Goal: Book appointment/travel/reservation

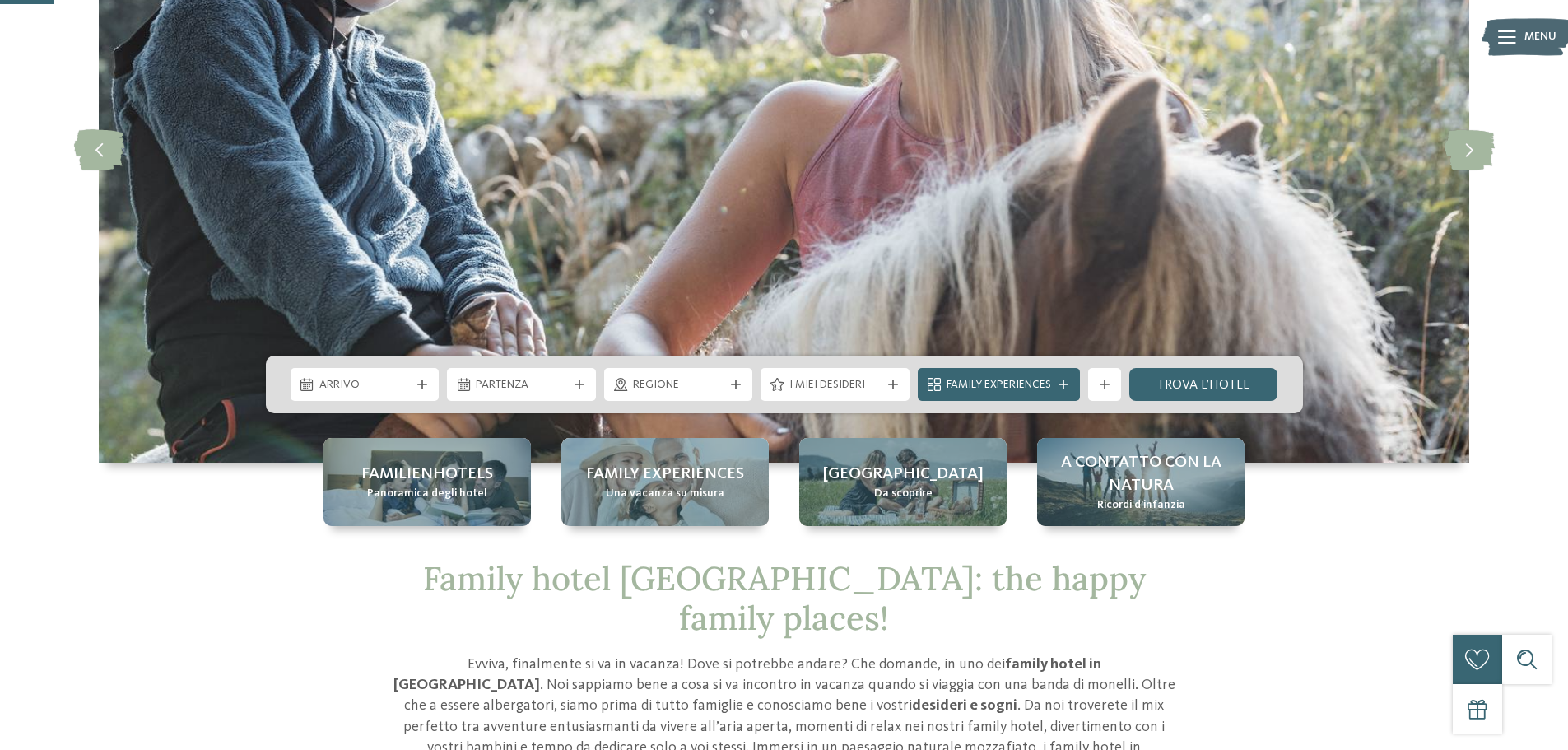
scroll to position [247, 0]
click at [417, 385] on icon at bounding box center [422, 383] width 10 height 10
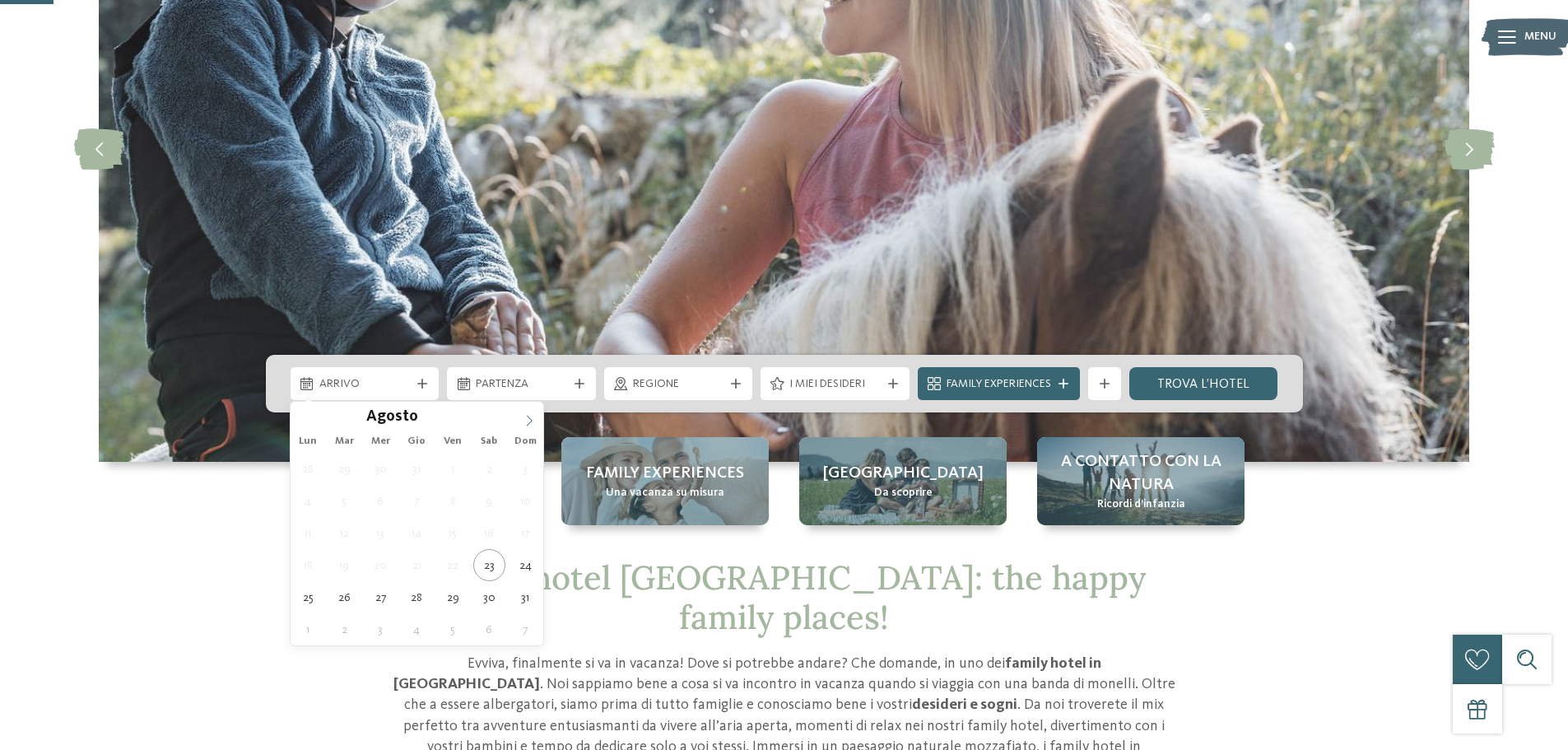
click at [528, 418] on icon at bounding box center [529, 420] width 12 height 12
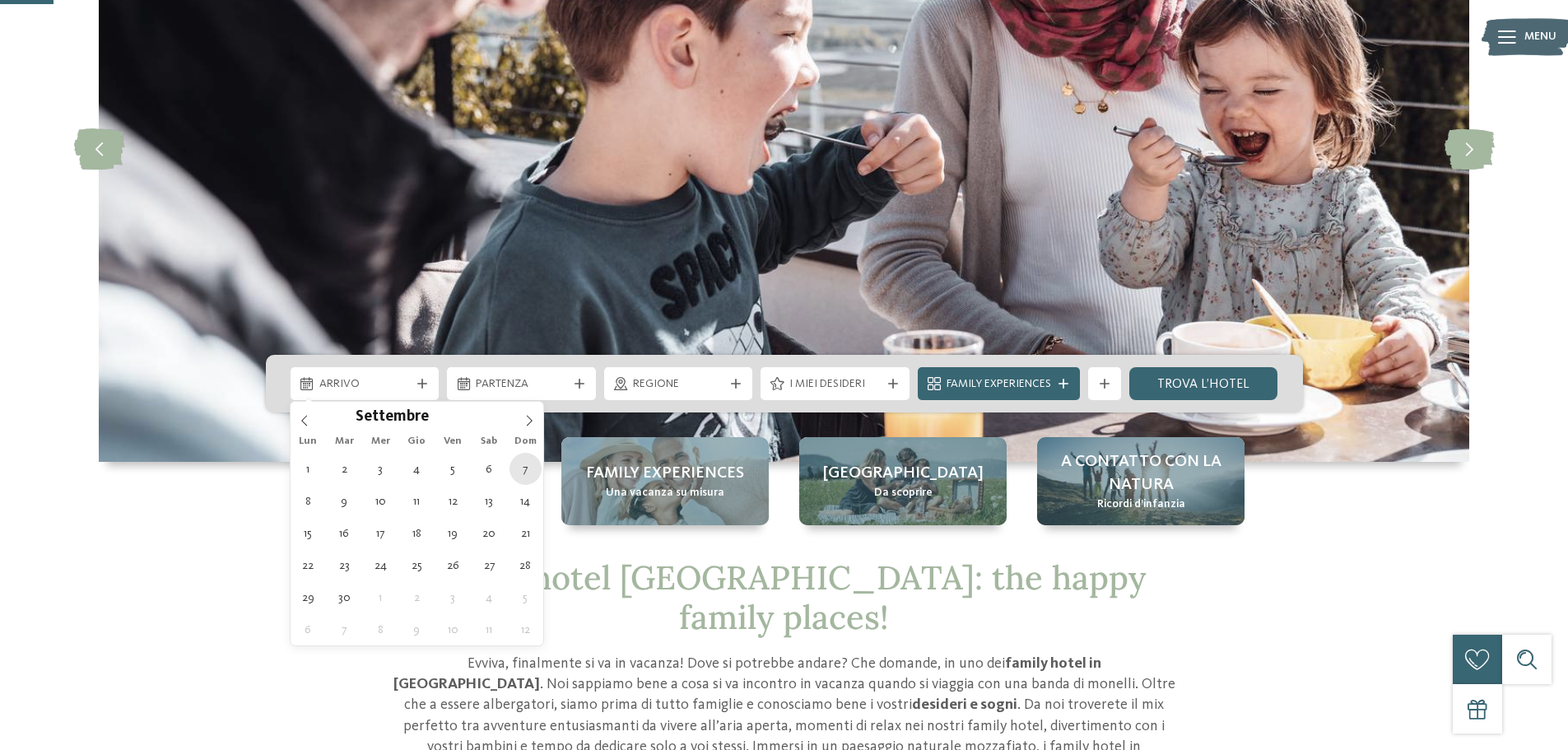
type div "[DATE]"
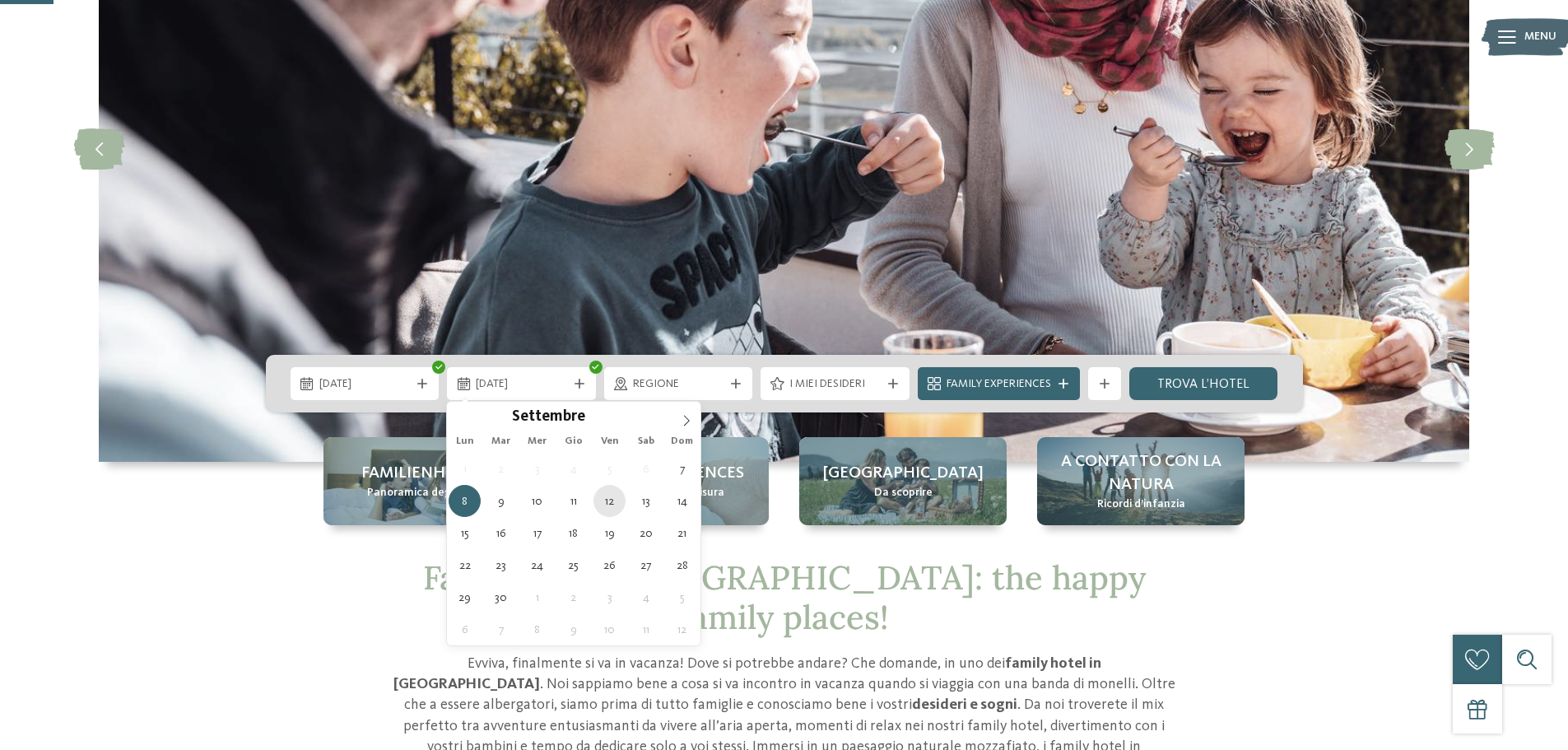
type div "[DATE]"
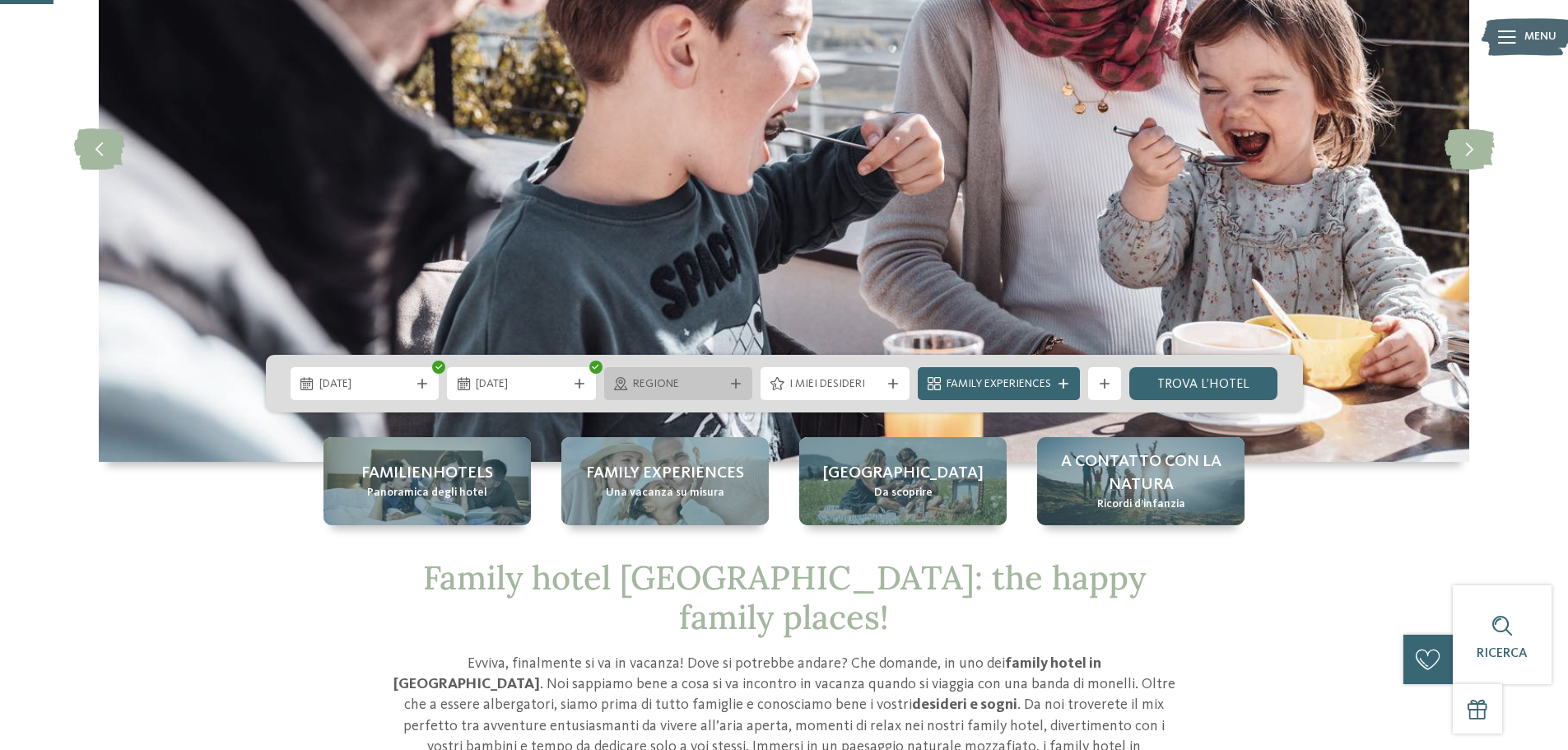
click at [718, 383] on span "Regione" at bounding box center [678, 384] width 91 height 16
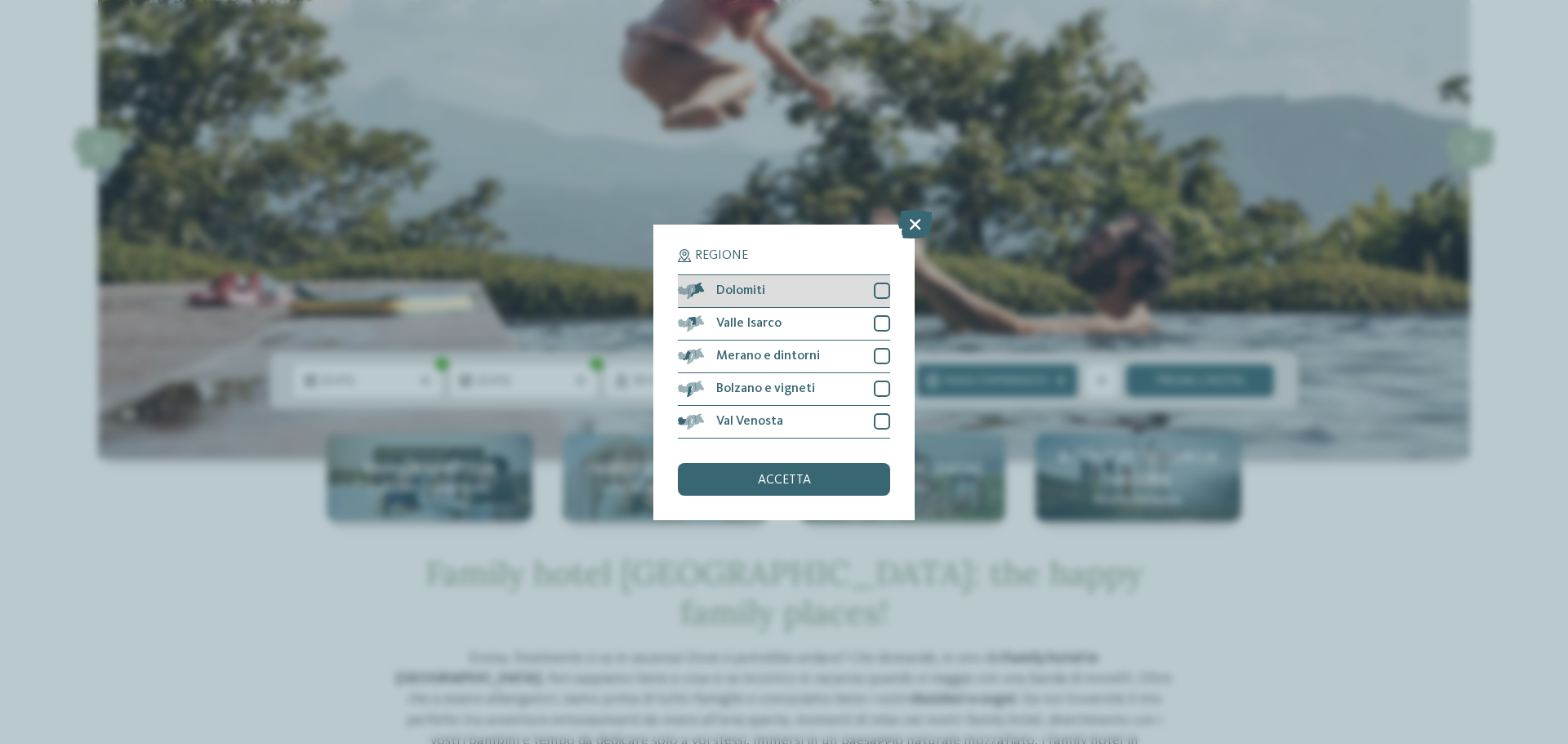
click at [812, 295] on div "Dolomiti" at bounding box center [783, 291] width 212 height 33
click at [780, 476] on span "accetta" at bounding box center [785, 480] width 53 height 13
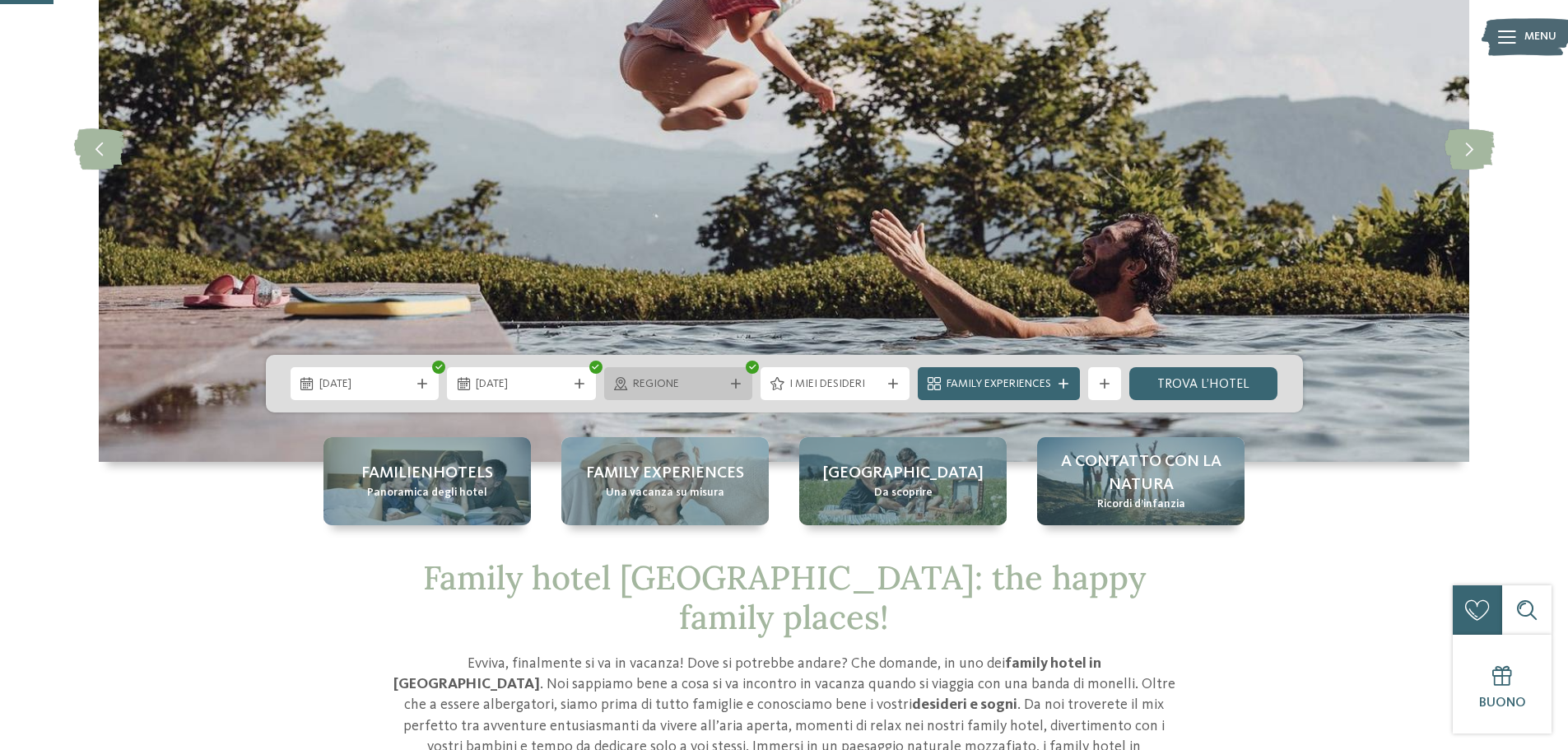
click at [686, 392] on div "Regione" at bounding box center [678, 383] width 149 height 33
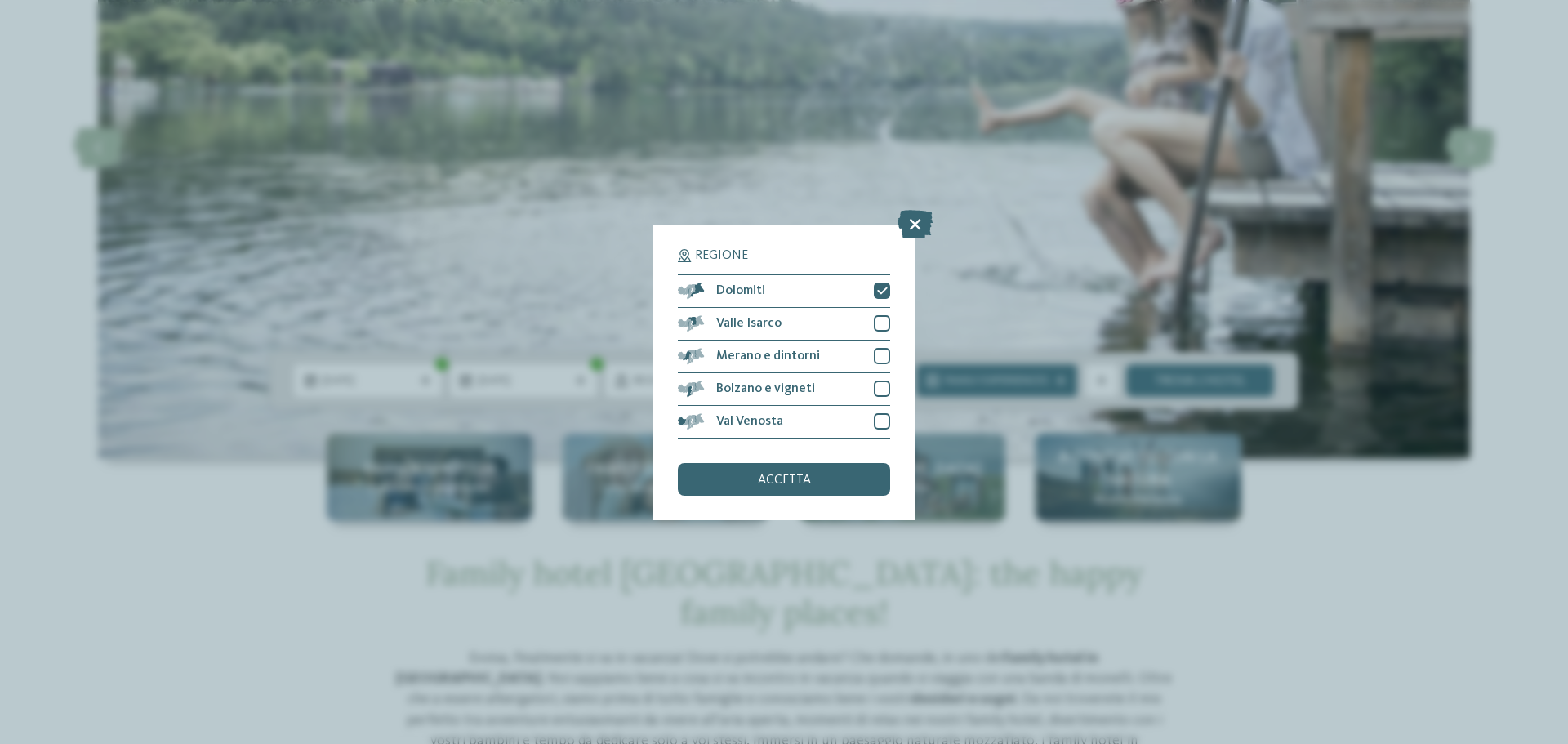
click at [1399, 588] on div "Regione Dolomiti" at bounding box center [784, 372] width 1568 height 744
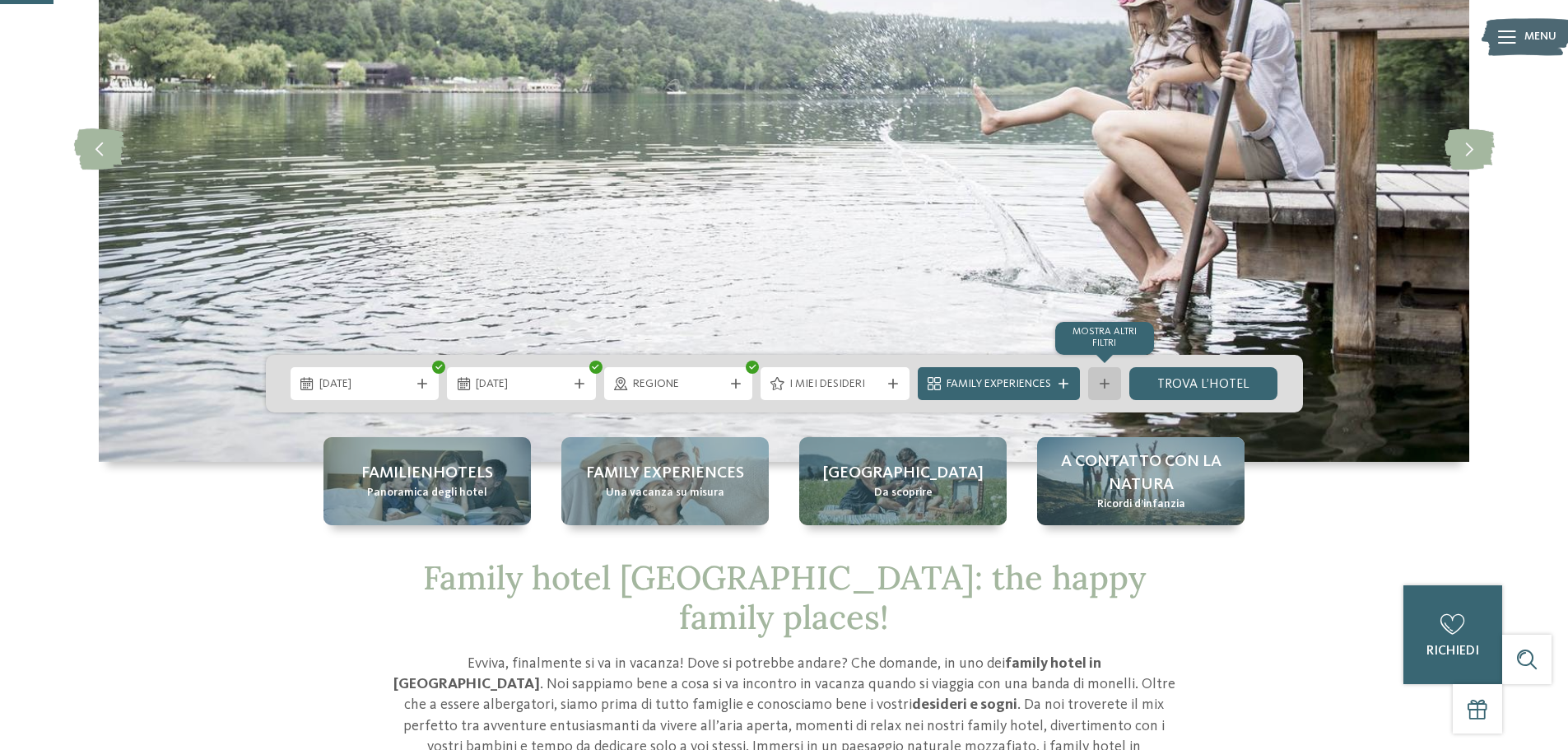
click at [1109, 389] on div "mostra altri filtri" at bounding box center [1104, 383] width 33 height 33
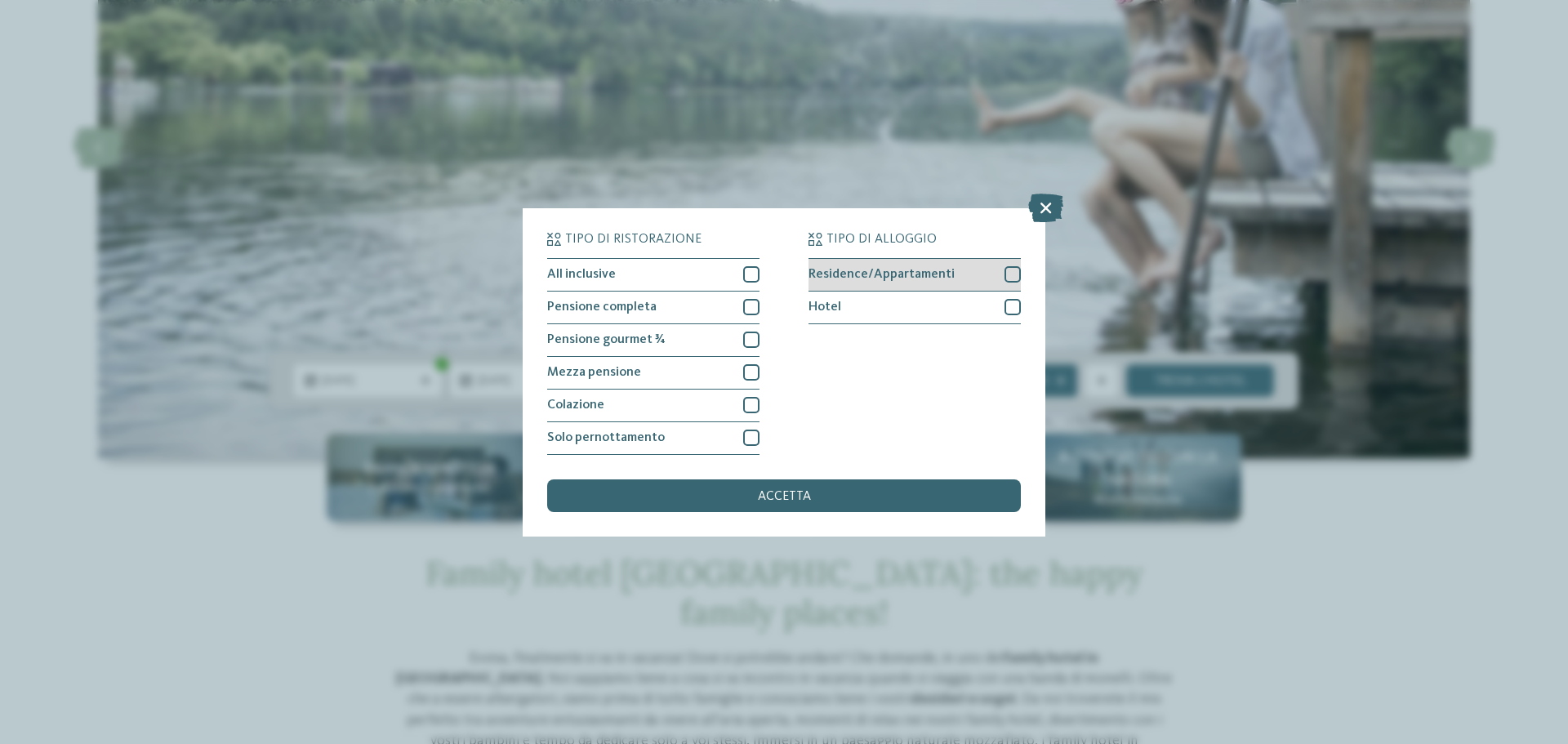
click at [968, 274] on div "Residence/Appartamenti" at bounding box center [914, 275] width 212 height 33
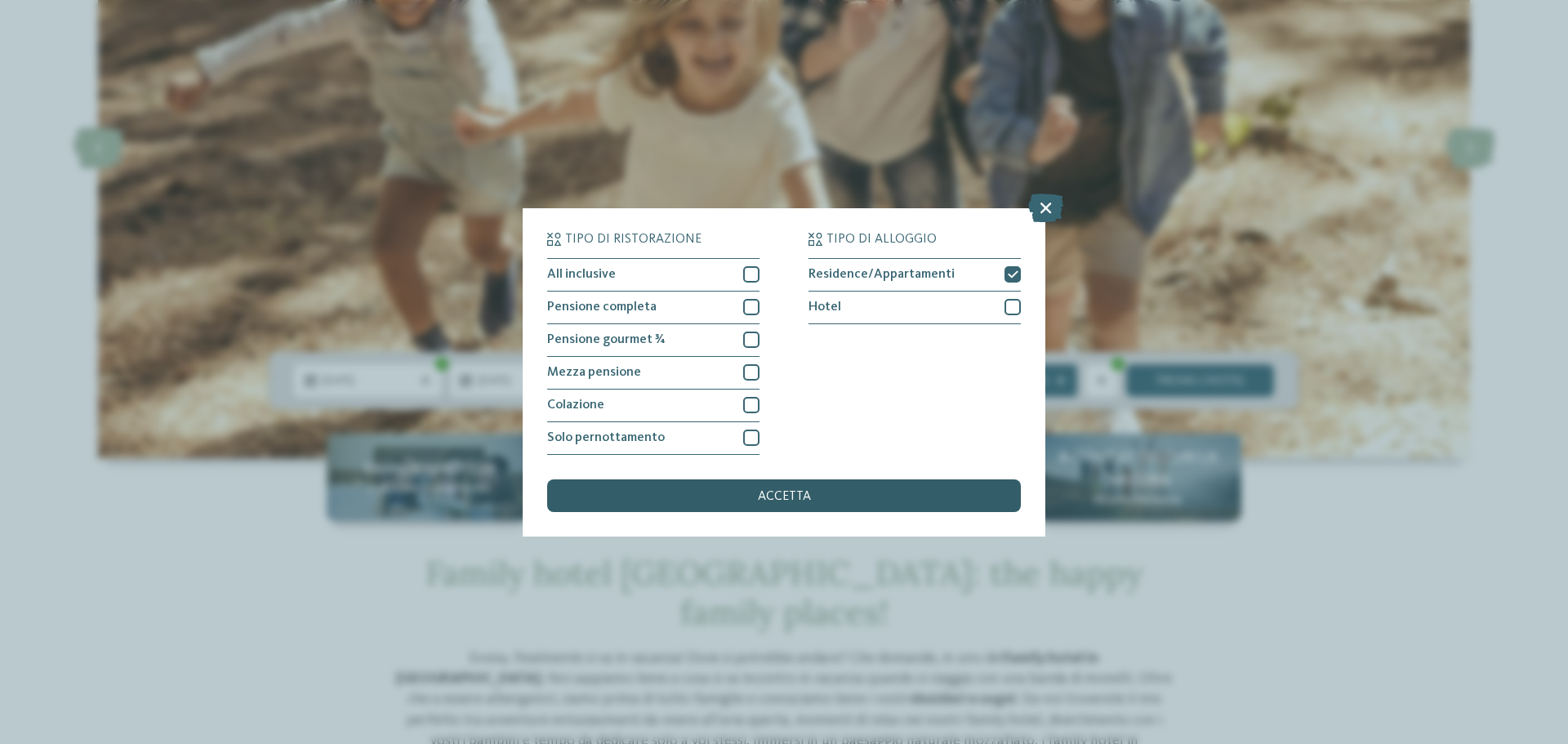
click at [858, 486] on div "accetta" at bounding box center [784, 496] width 474 height 33
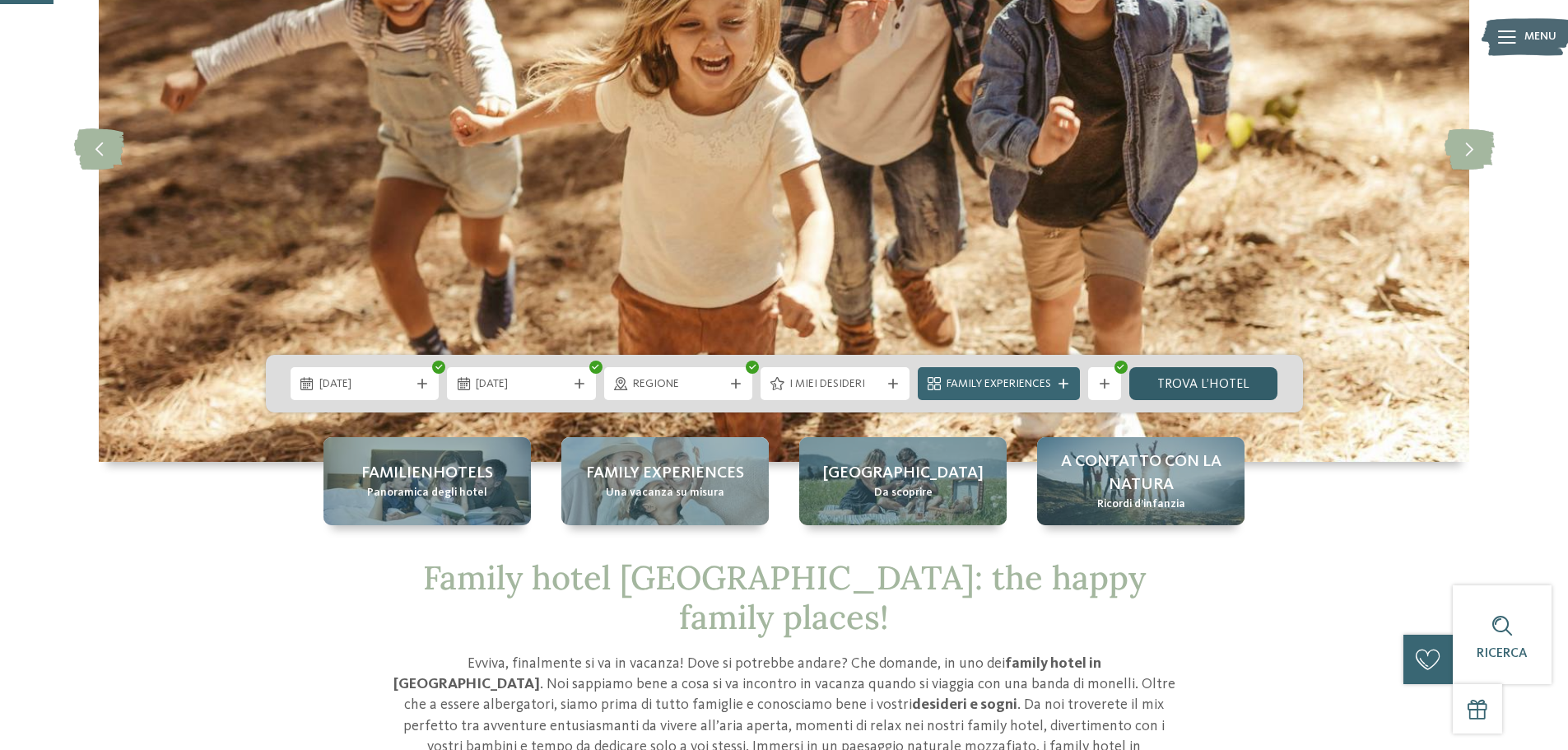
click at [1200, 381] on link "trova l’hotel" at bounding box center [1203, 383] width 149 height 33
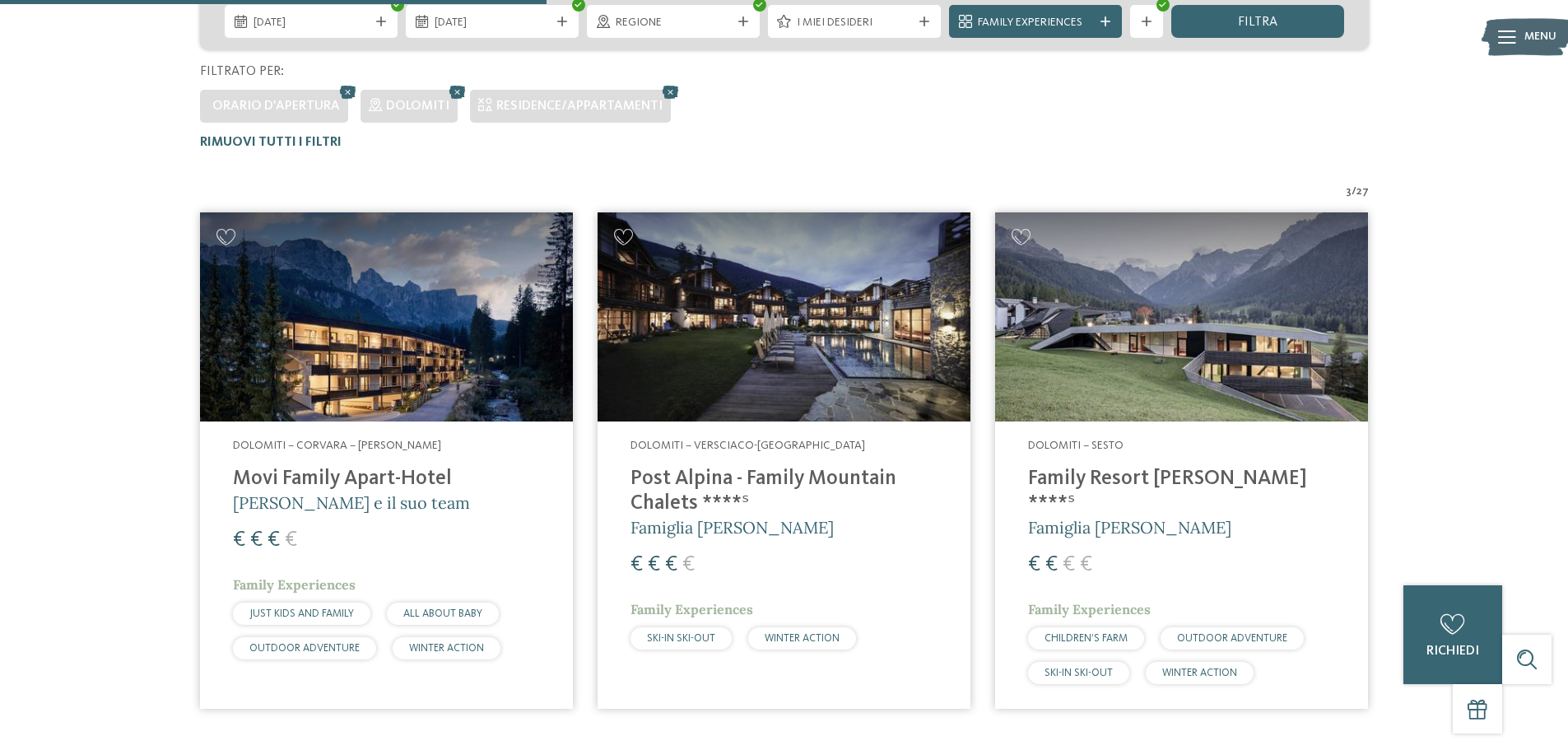
scroll to position [412, 0]
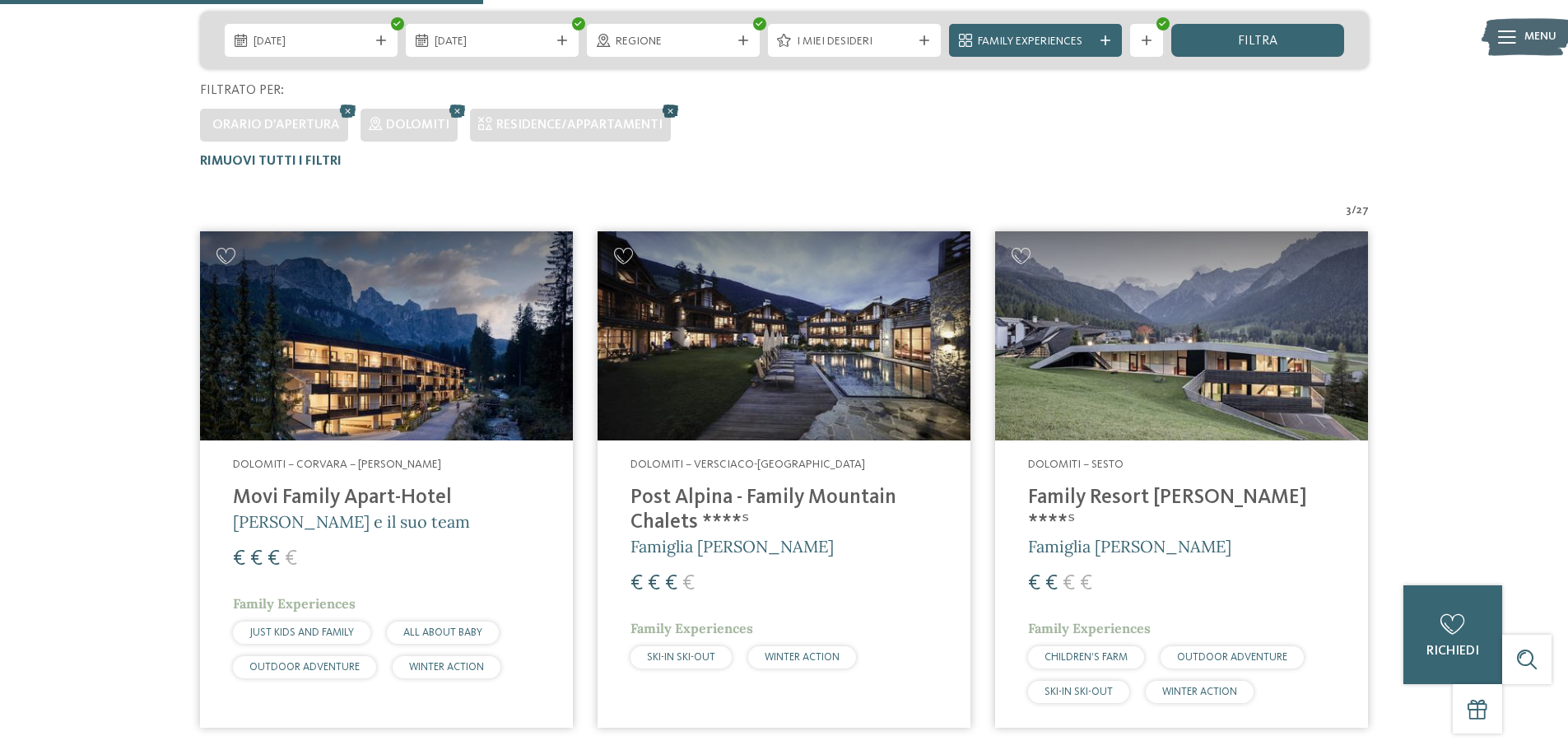
click at [665, 110] on icon at bounding box center [671, 111] width 25 height 21
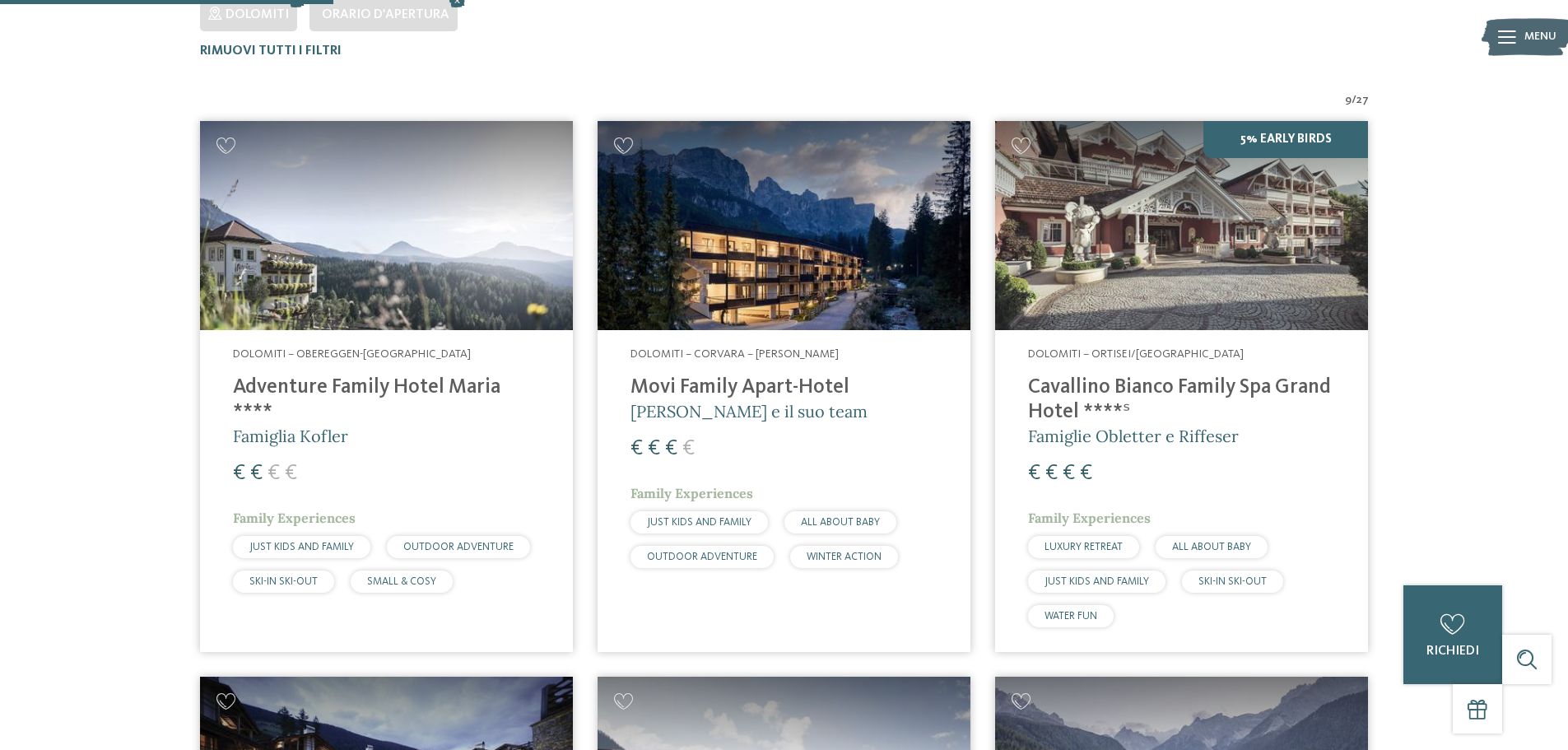
scroll to position [540, 0]
